Goal: Find specific page/section: Find specific page/section

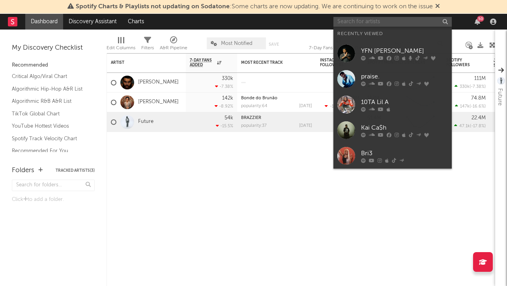
click at [390, 21] on input "text" at bounding box center [392, 22] width 118 height 10
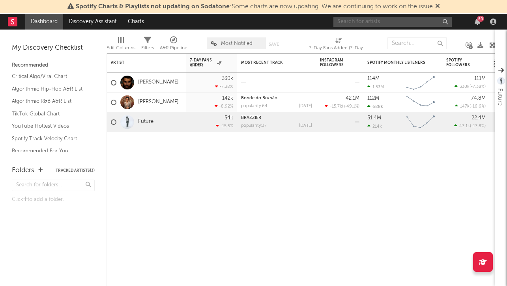
click at [381, 21] on input "text" at bounding box center [392, 22] width 118 height 10
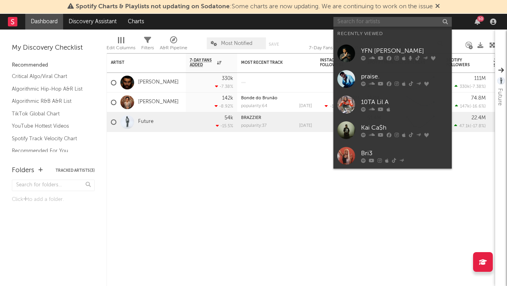
type input "d"
type input "c"
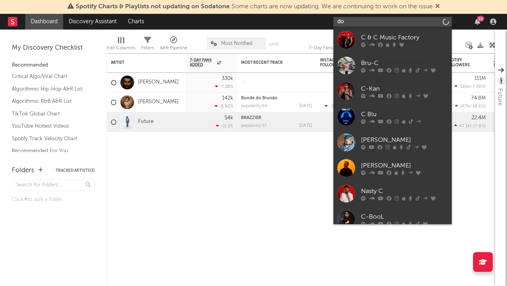
type input "d"
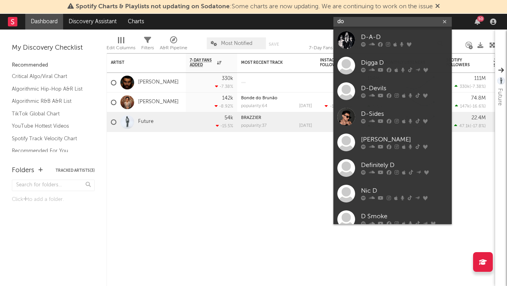
type input "d"
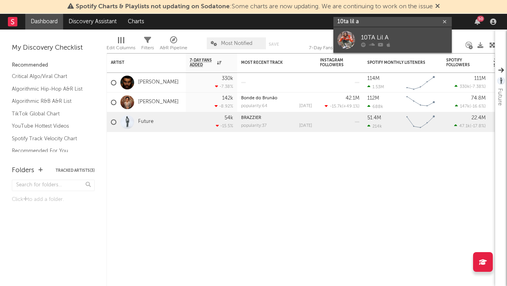
type input "10ta lil a"
click at [342, 43] on div at bounding box center [346, 40] width 18 height 18
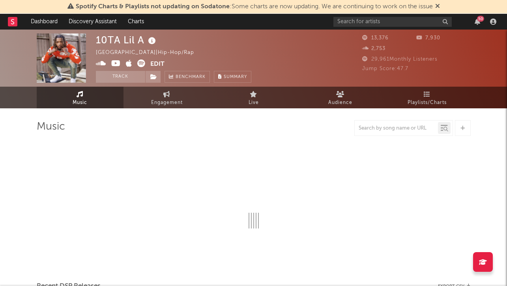
select select "6m"
